Goal: Information Seeking & Learning: Learn about a topic

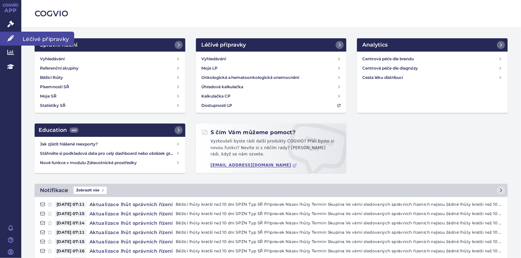
click at [14, 38] on link "Léčivé přípravky" at bounding box center [10, 39] width 21 height 14
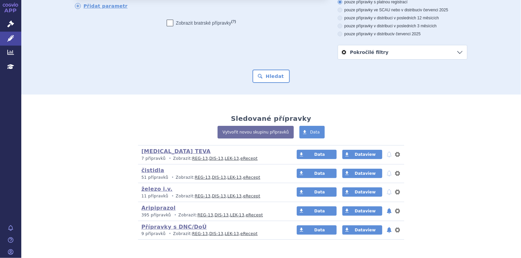
scroll to position [70, 0]
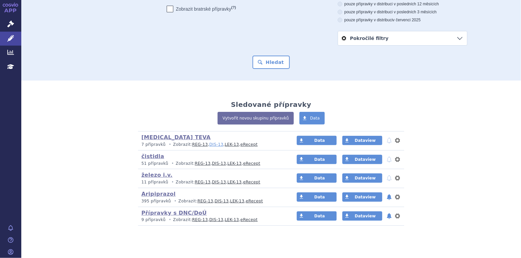
click at [209, 145] on link "DIS-13" at bounding box center [216, 144] width 14 height 5
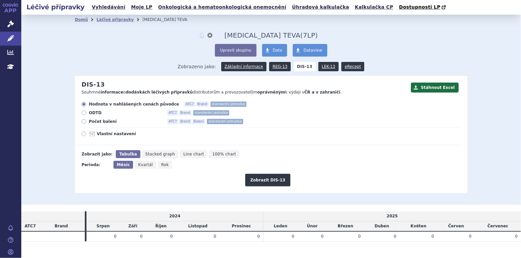
click at [82, 121] on icon at bounding box center [84, 121] width 5 height 5
click at [82, 121] on input "Počet balení ATC7 Brand Balení standardní jednotka" at bounding box center [84, 122] width 4 height 4
radio input "true"
click at [272, 180] on button "Zobrazit DIS-13" at bounding box center [267, 180] width 45 height 13
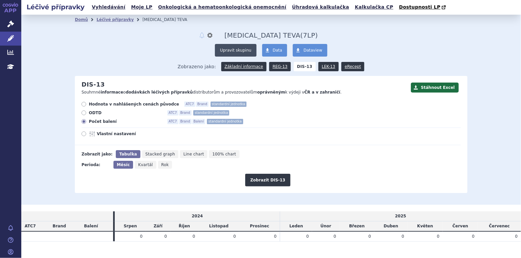
click at [239, 50] on button "Upravit skupinu" at bounding box center [235, 50] width 41 height 13
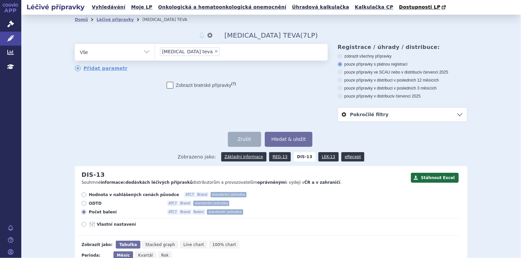
click at [235, 52] on ul "× ferric carboxymaltose teva" at bounding box center [241, 51] width 173 height 15
click at [155, 52] on select "ferric carboxymaltose teva" at bounding box center [155, 52] width 0 height 17
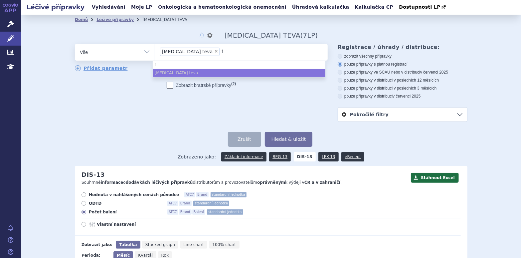
type input "fe"
type input "fei"
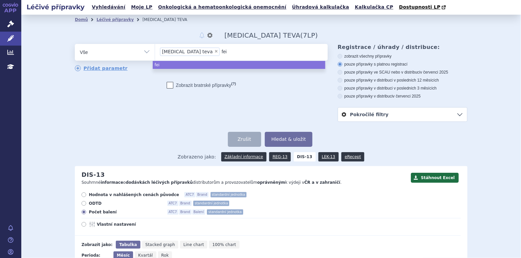
type input "fein"
type input "feinj"
type input "fei"
type input "fe"
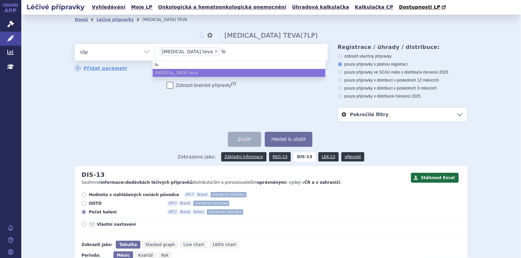
type input "fer"
type input "ferin"
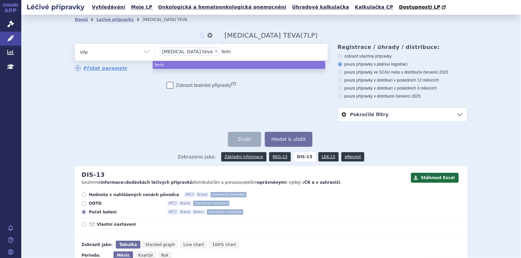
type input "ferinj"
type input "ferin"
type input "fer"
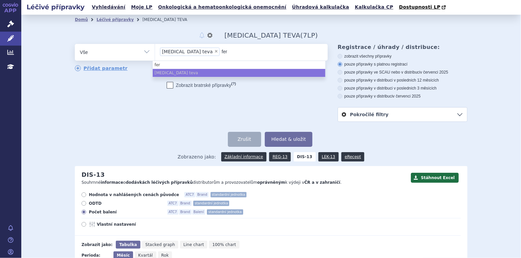
type input "fe"
type input "f"
type input "fer"
type input "feri"
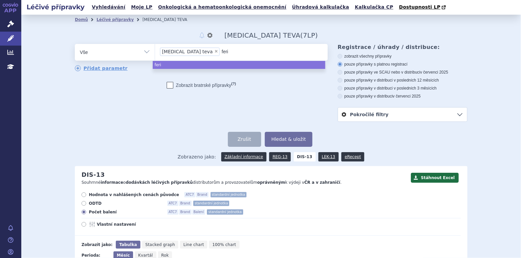
type input "ferin"
type input "feri"
type input "ferije"
type input "ferijec"
type input "feriject"
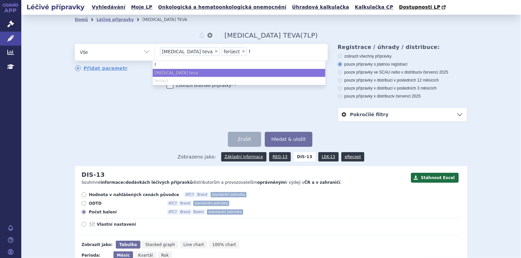
type input "fe"
type input "fer"
type input "ferrl"
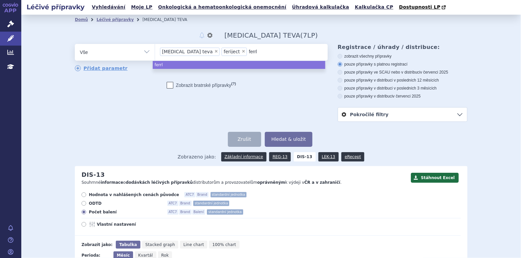
type input "ferrle"
type input "ferrlec"
type input "ferrleci"
type input "[MEDICAL_DATA]"
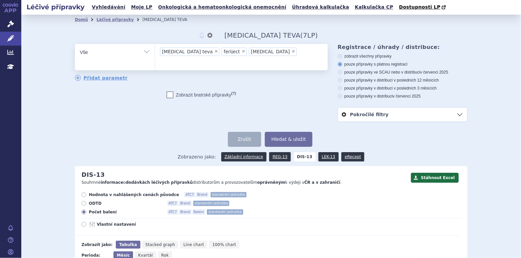
click at [299, 158] on strong "DIS-13" at bounding box center [305, 156] width 22 height 9
click at [96, 75] on link "Přidat parametr" at bounding box center [101, 78] width 53 height 6
select select "filter-product"
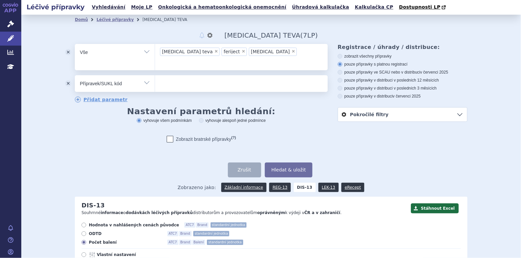
click at [67, 75] on button "odstranit" at bounding box center [68, 83] width 13 height 17
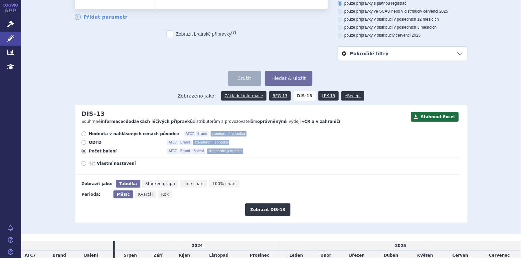
scroll to position [100, 0]
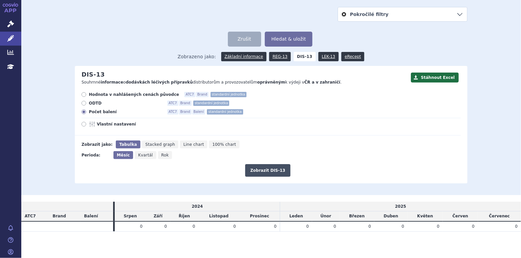
click at [268, 170] on button "Zobrazit DIS-13" at bounding box center [267, 170] width 45 height 13
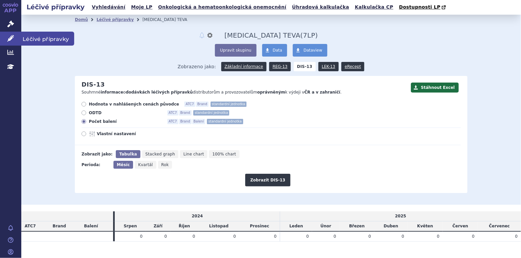
click at [9, 39] on icon at bounding box center [10, 38] width 7 height 7
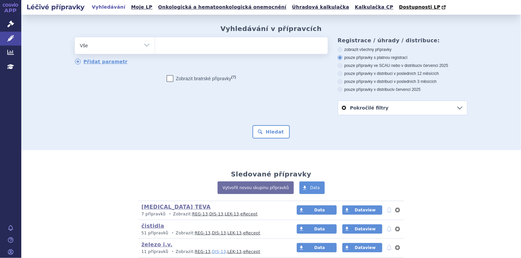
click at [212, 252] on link "DIS-13" at bounding box center [219, 251] width 14 height 5
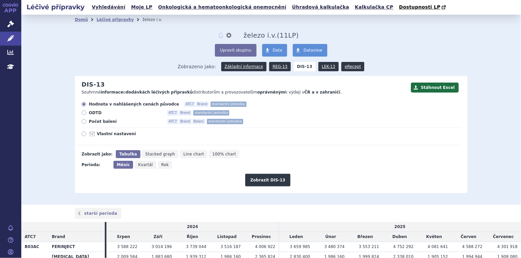
click at [83, 120] on icon at bounding box center [84, 121] width 5 height 5
click at [83, 120] on input "Počet balení ATC7 Brand Balení standardní jednotka" at bounding box center [84, 122] width 4 height 4
radio input "true"
click at [265, 178] on button "Zobrazit DIS-13" at bounding box center [267, 180] width 45 height 13
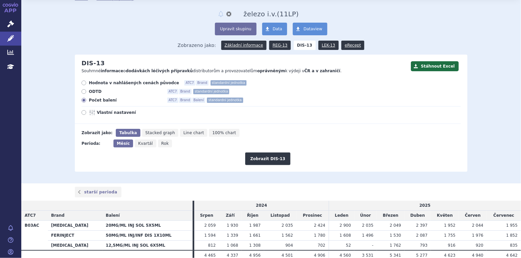
scroll to position [50, 0]
